Goal: Information Seeking & Learning: Learn about a topic

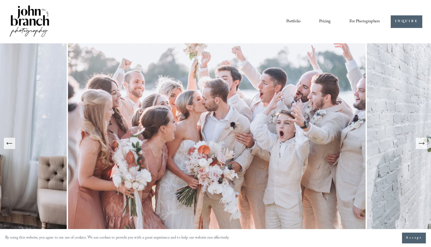
click at [0, 0] on link "Blog" at bounding box center [0, 0] width 0 height 0
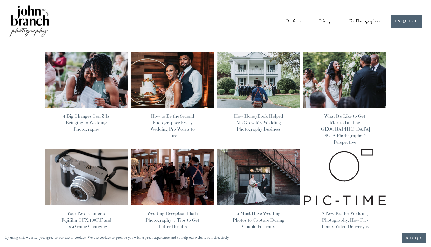
click at [106, 73] on img at bounding box center [86, 80] width 84 height 56
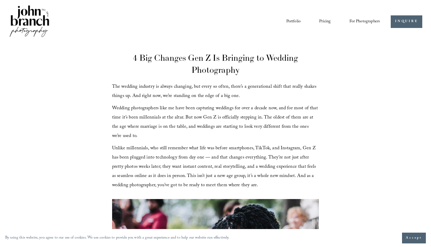
click at [411, 237] on span "Accept" at bounding box center [414, 238] width 16 height 5
